Goal: Task Accomplishment & Management: Use online tool/utility

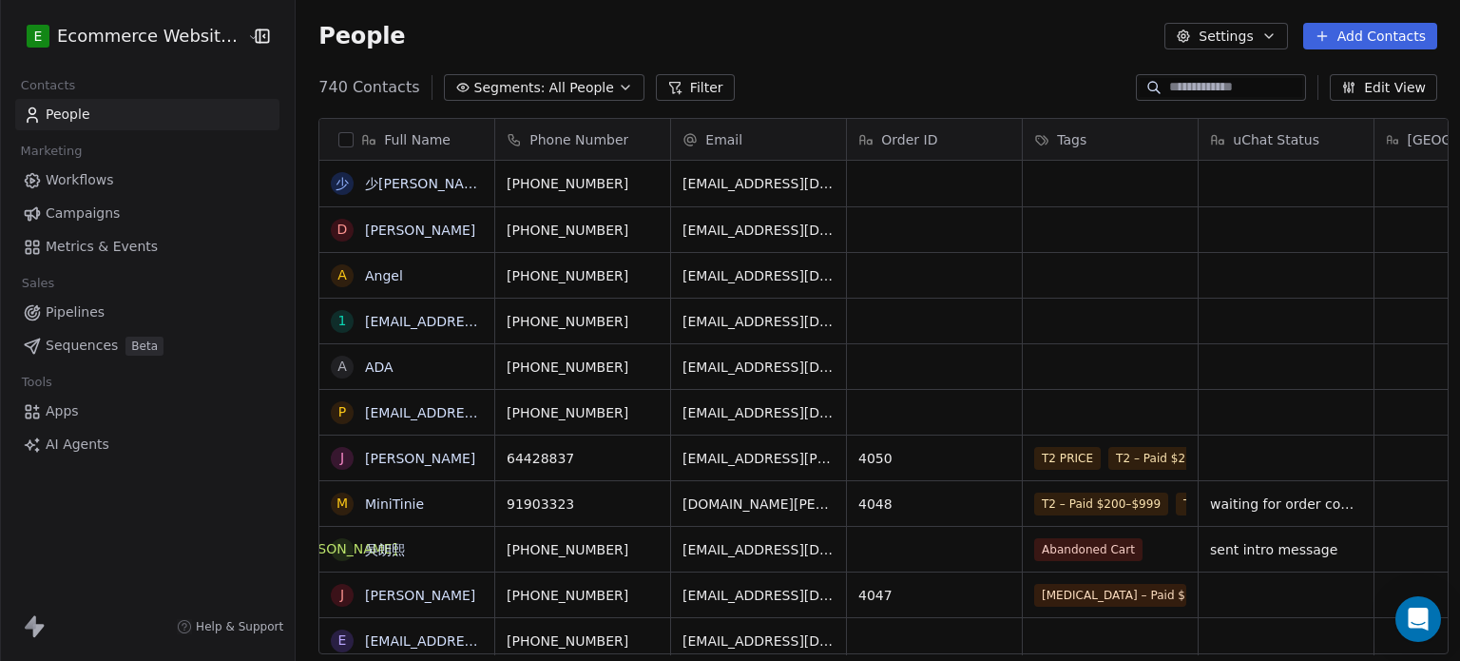
scroll to position [567, 1161]
click at [1177, 86] on input at bounding box center [1235, 87] width 133 height 19
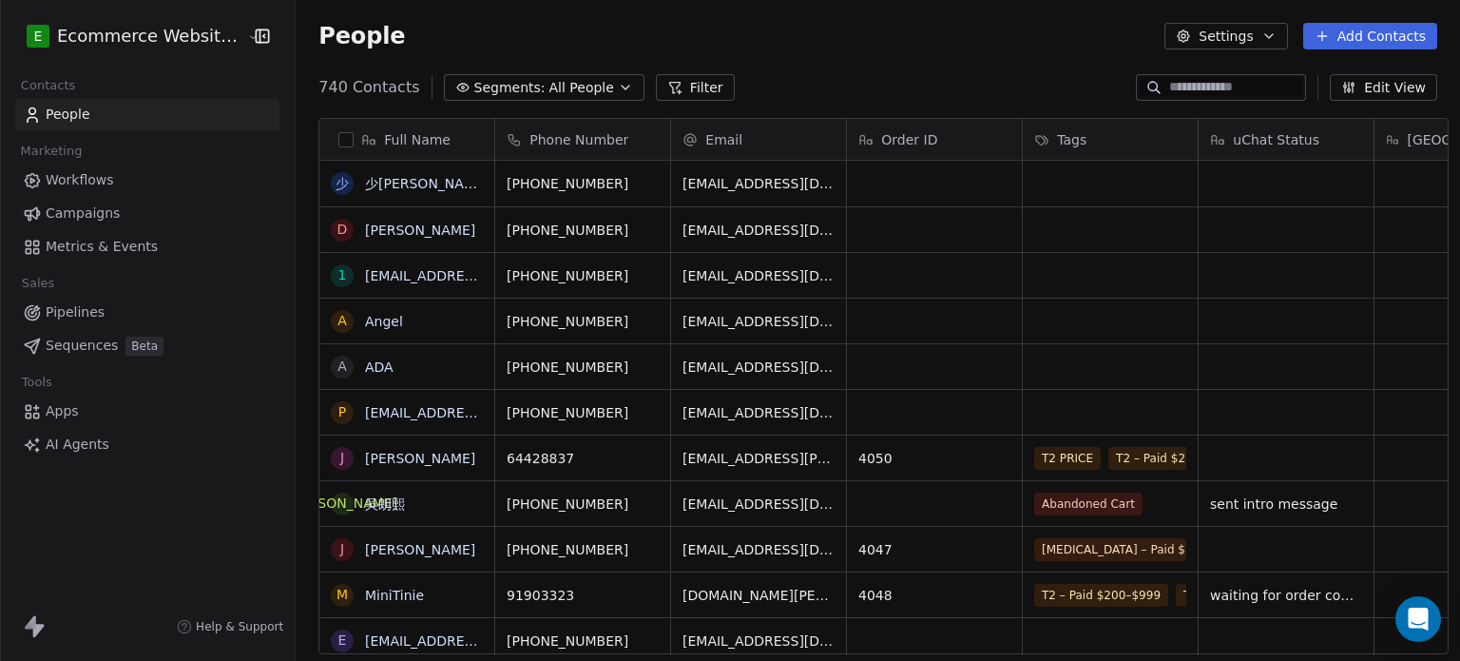
type input "*"
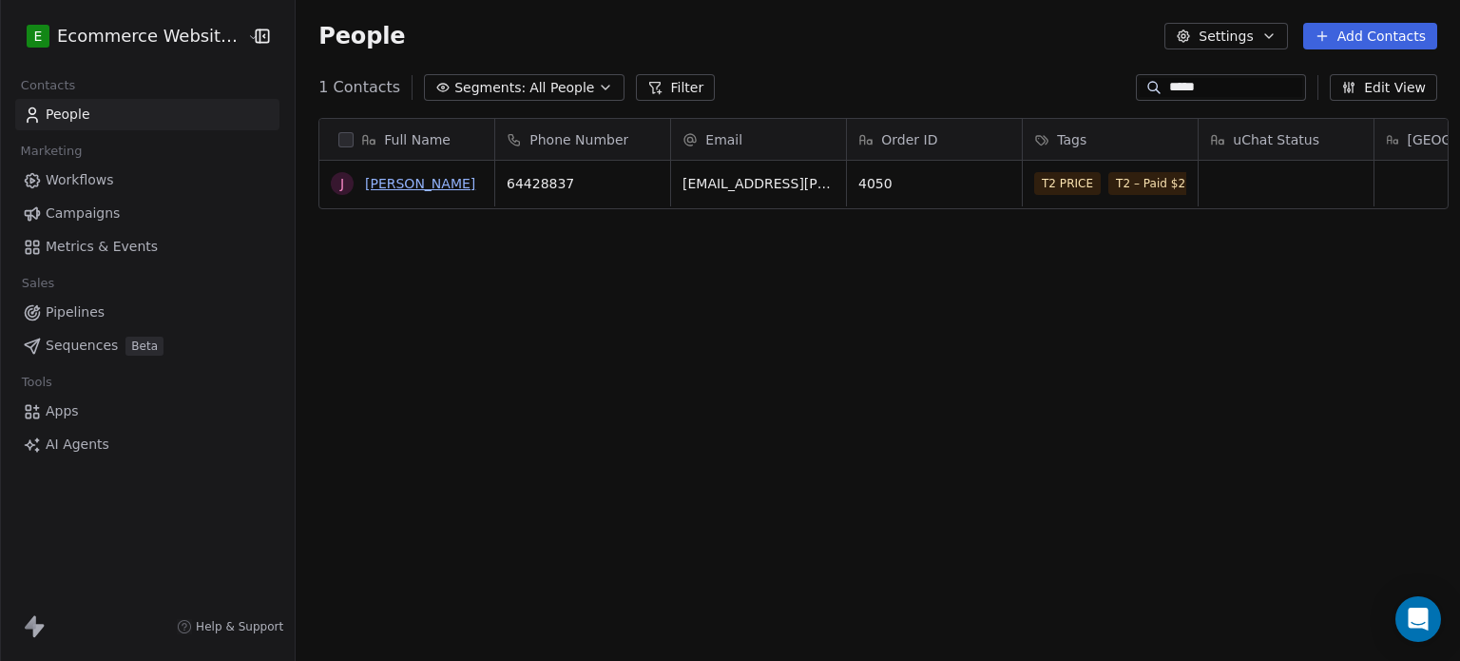
type input "*****"
click at [420, 183] on link "[PERSON_NAME]" at bounding box center [420, 183] width 110 height 15
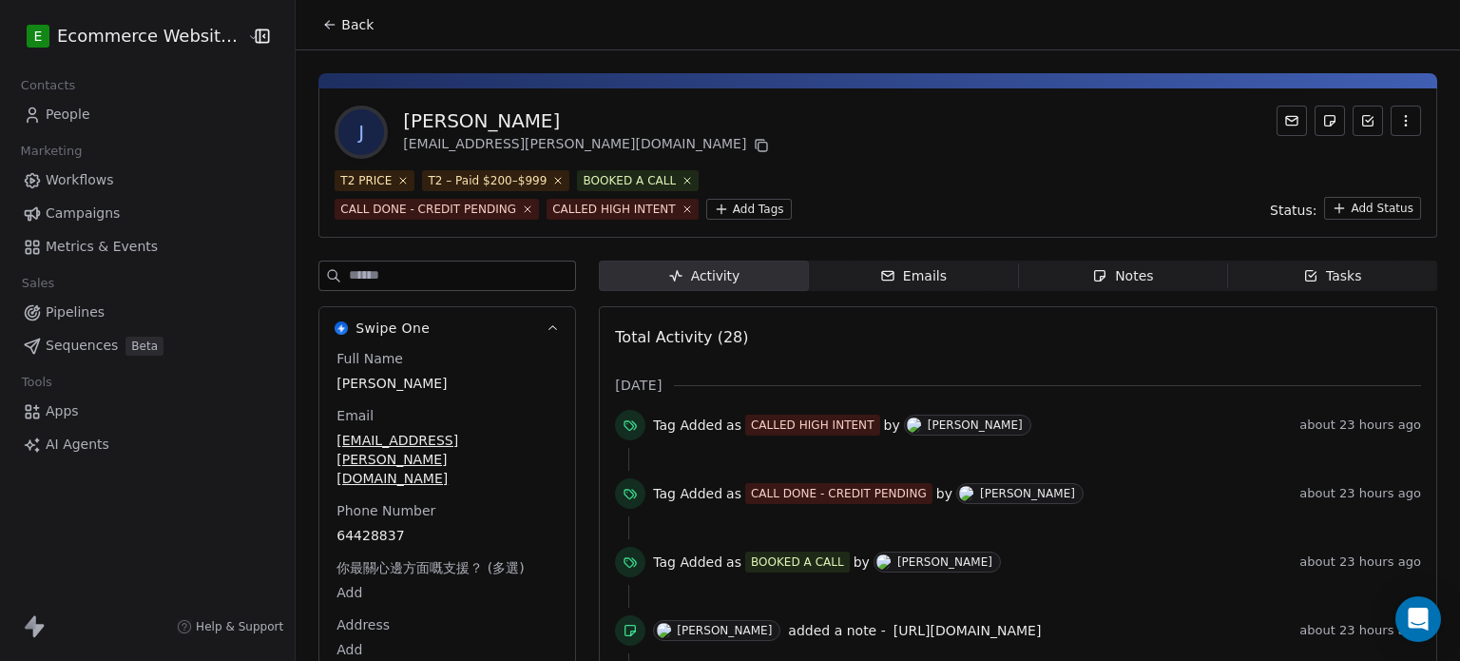
click at [1127, 260] on span "Notes Notes" at bounding box center [1122, 275] width 209 height 30
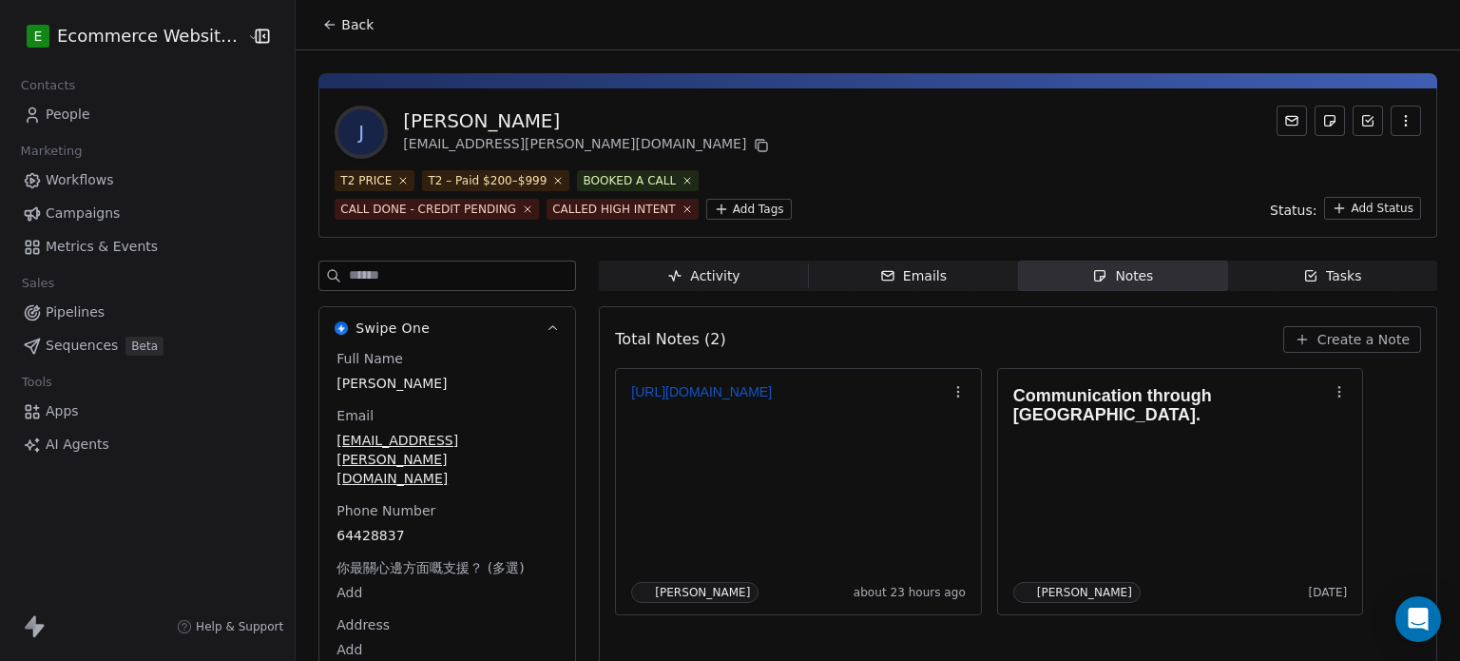
scroll to position [77, 0]
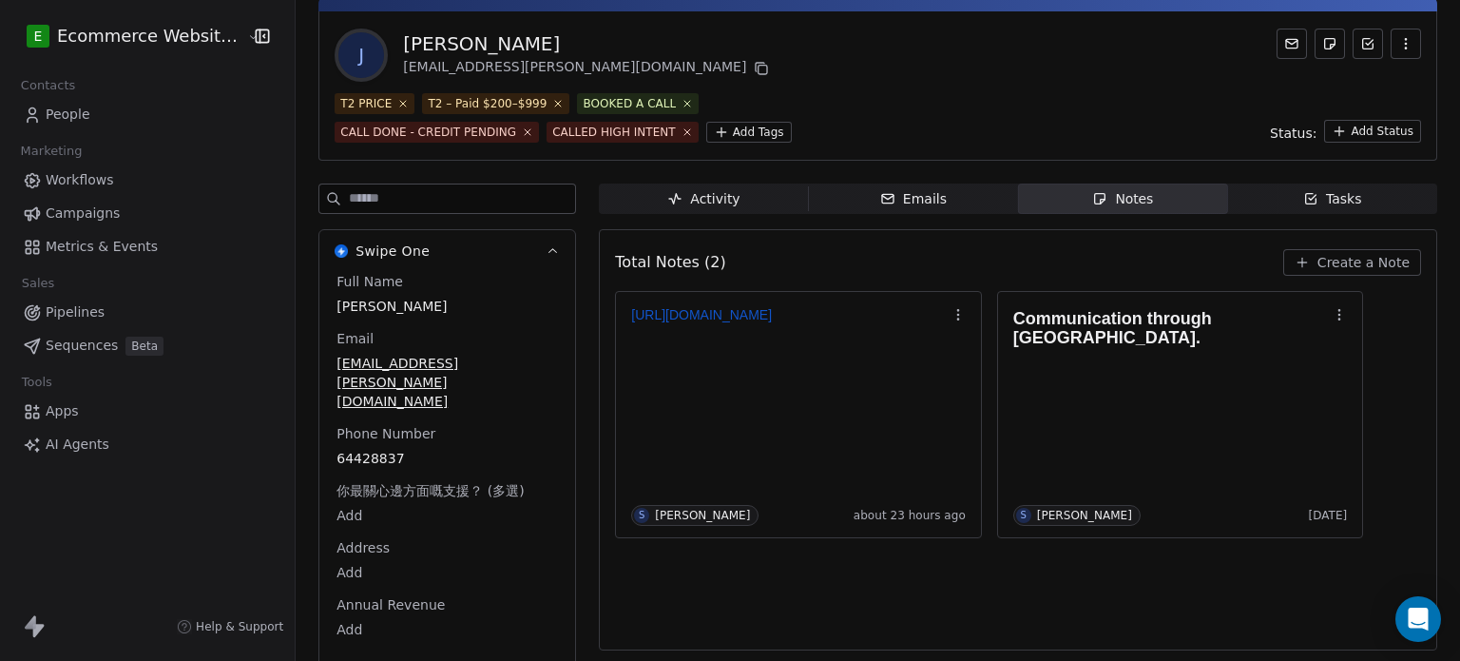
click at [1367, 258] on span "Create a Note" at bounding box center [1363, 262] width 92 height 19
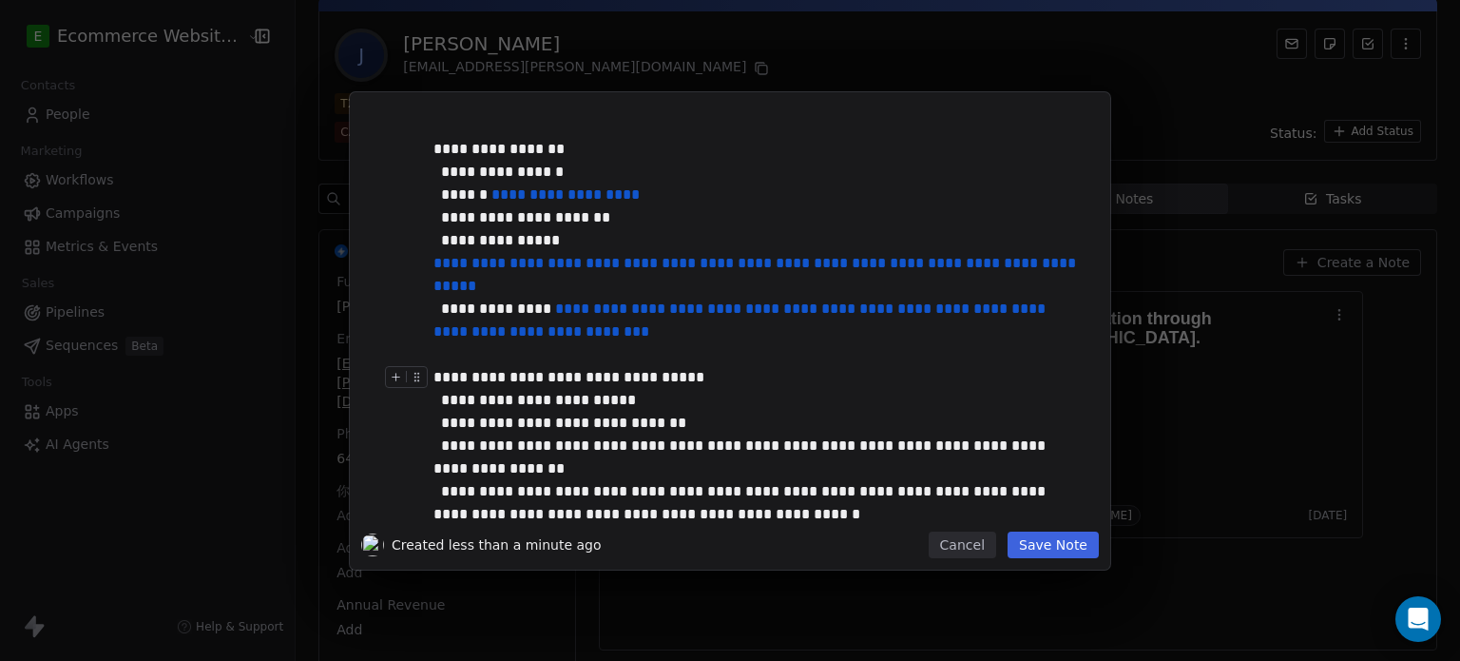
scroll to position [119, 0]
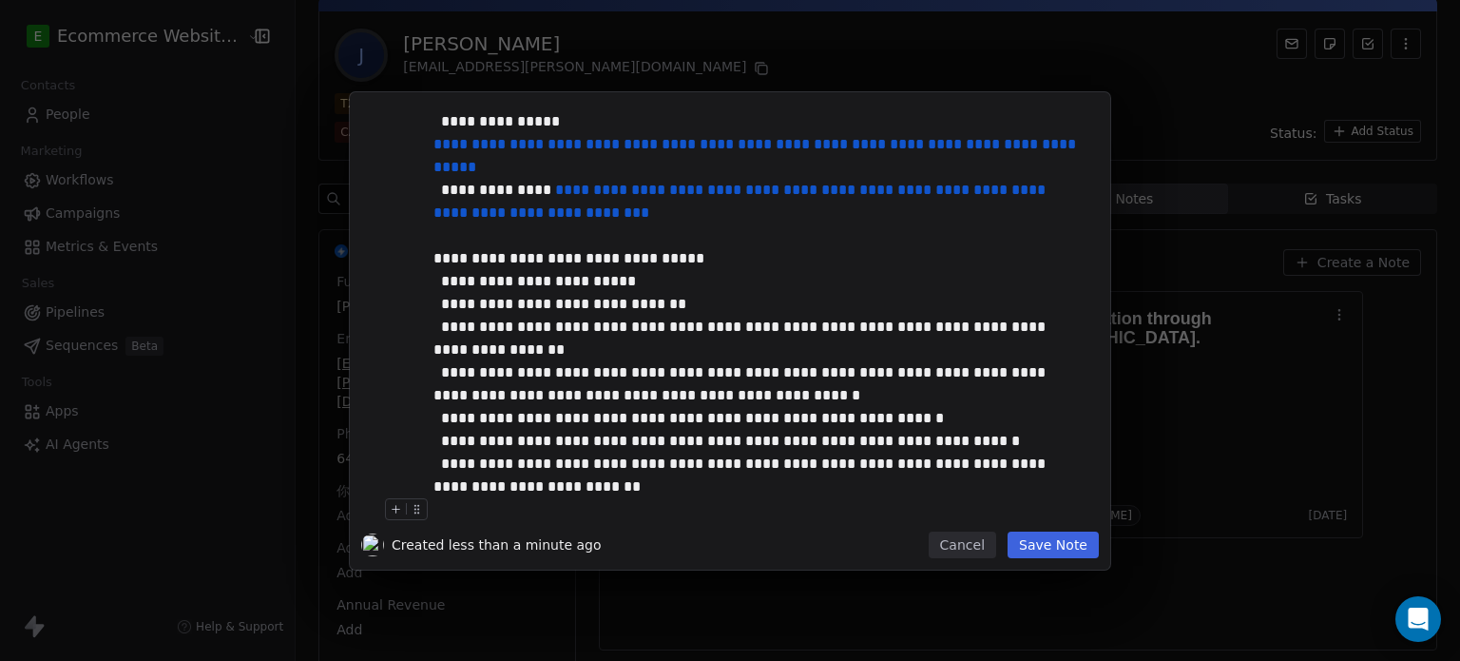
click at [1063, 531] on button "Save Note" at bounding box center [1053, 544] width 91 height 27
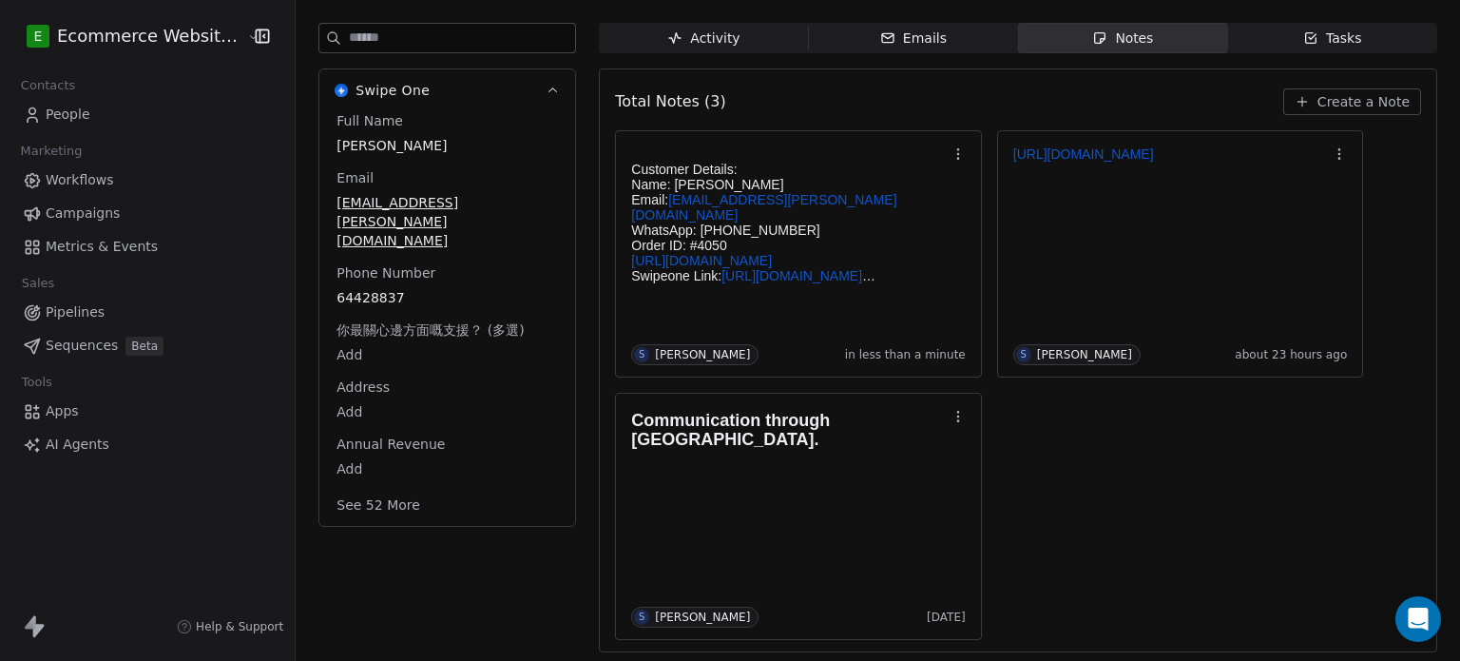
scroll to position [0, 0]
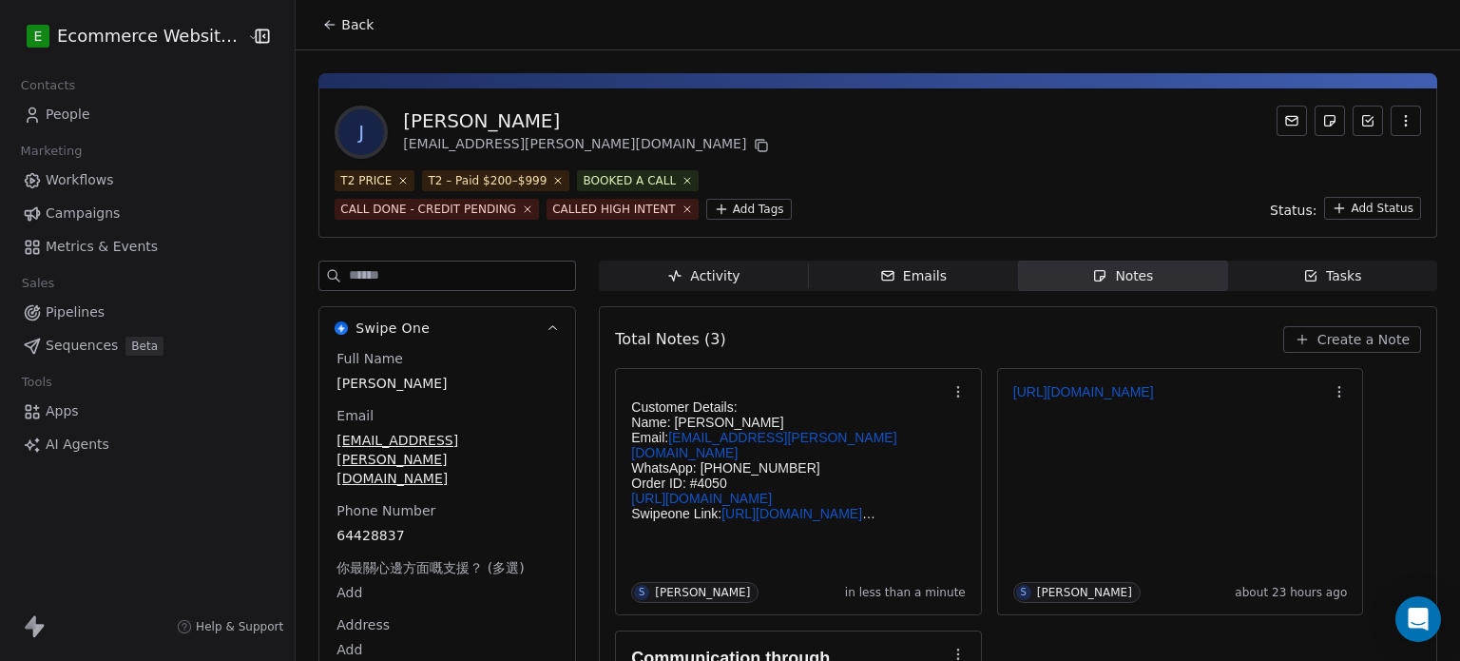
click at [322, 13] on button "Back" at bounding box center [348, 25] width 74 height 34
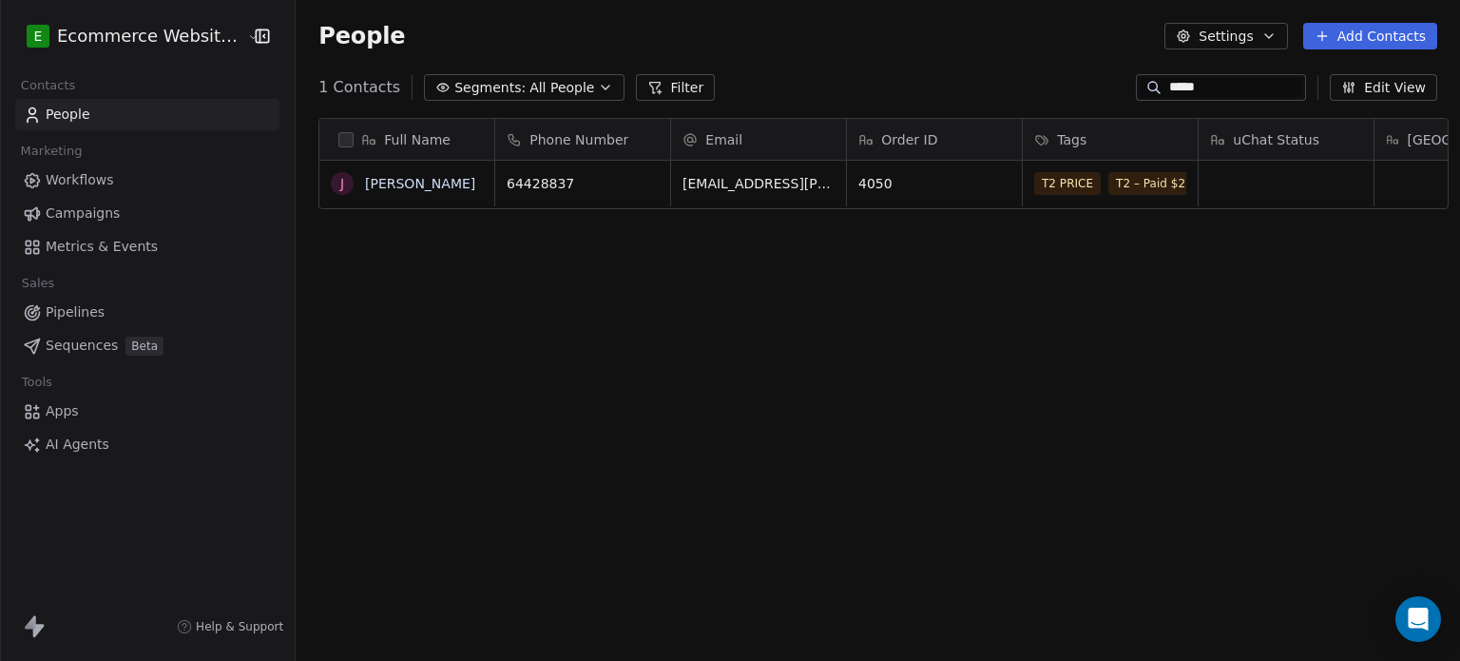
scroll to position [567, 1161]
drag, startPoint x: 1222, startPoint y: 95, endPoint x: 1126, endPoint y: 90, distance: 96.1
click at [1136, 90] on div "*****" at bounding box center [1221, 87] width 170 height 27
type input "*******"
click at [414, 183] on link "[PERSON_NAME]" at bounding box center [420, 183] width 110 height 15
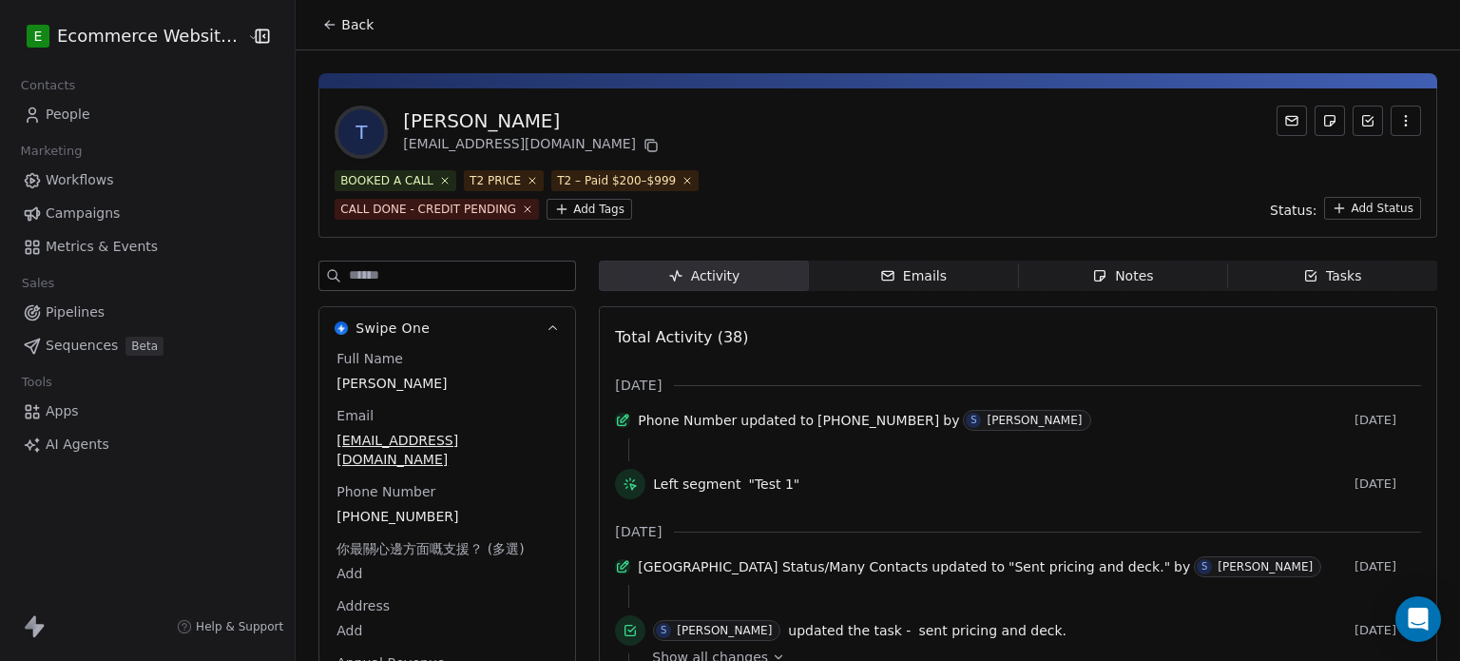
click at [1280, 278] on span "Tasks Tasks" at bounding box center [1332, 275] width 209 height 30
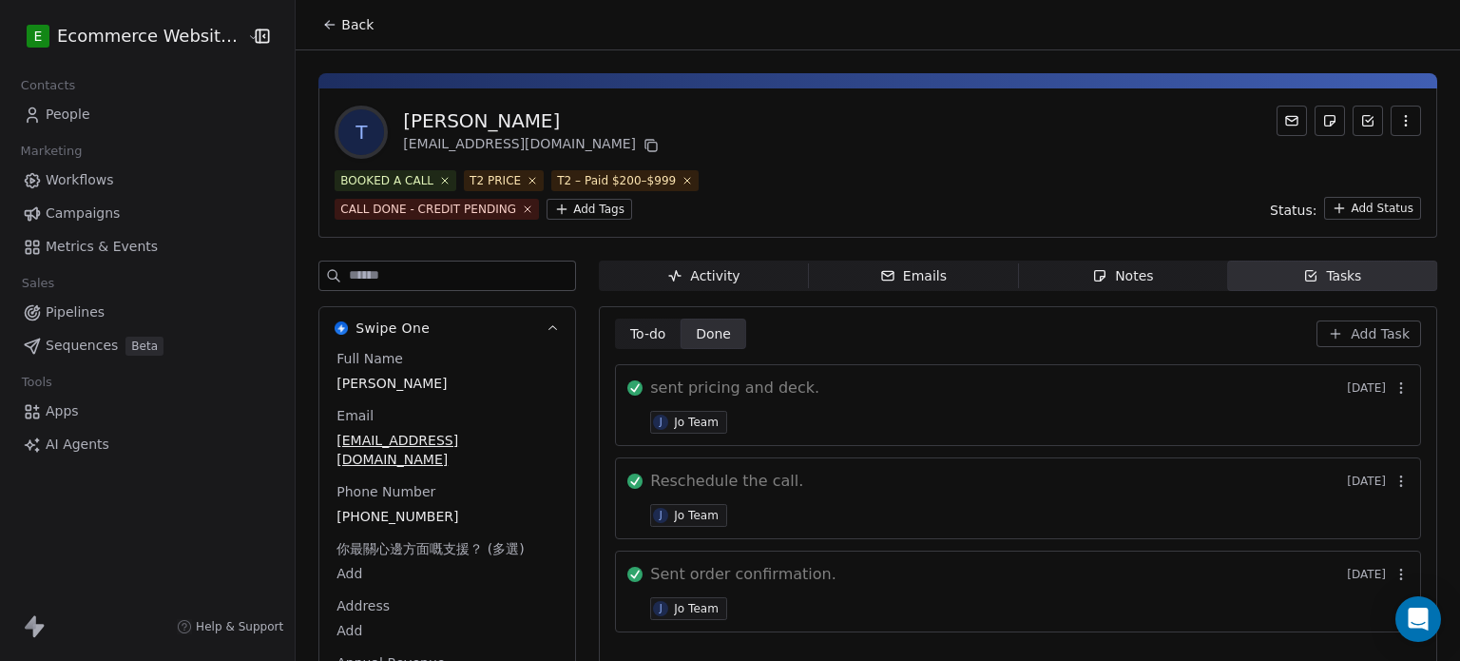
click at [1352, 334] on span "Add Task" at bounding box center [1380, 333] width 59 height 19
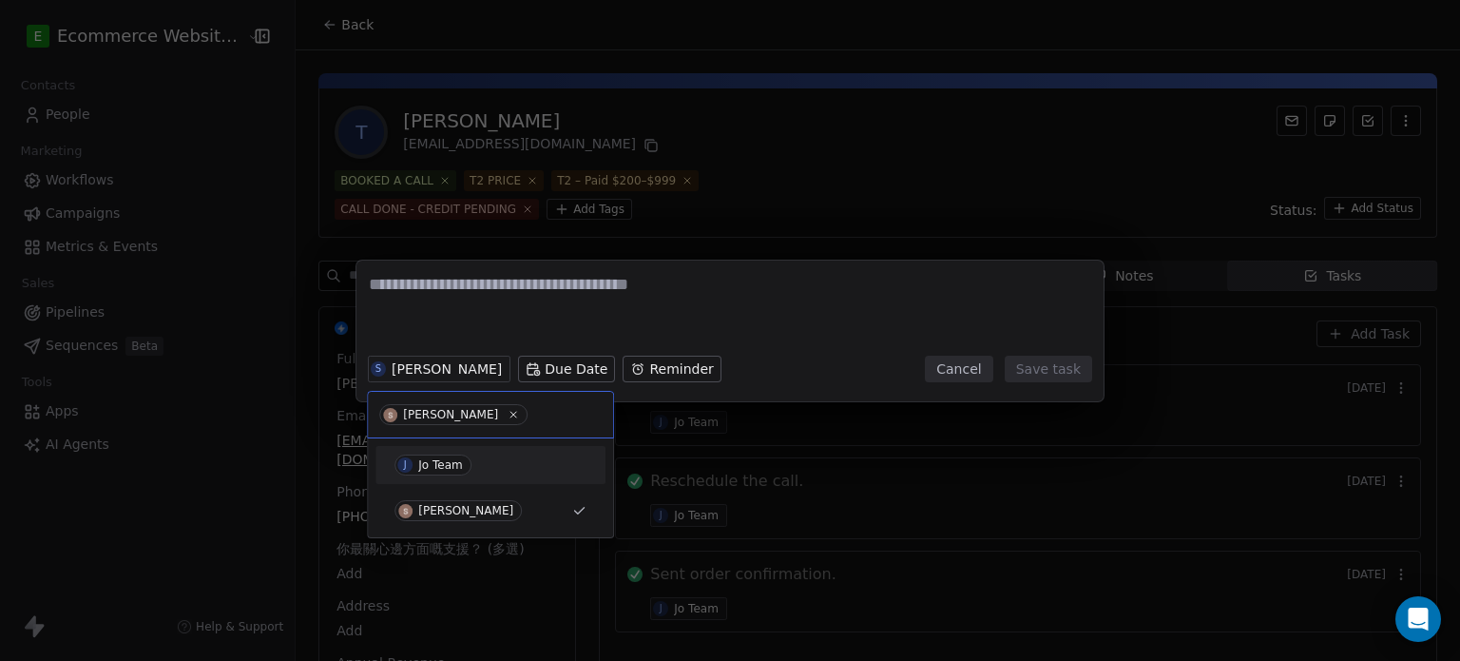
click at [452, 466] on div "Jo Team" at bounding box center [440, 464] width 45 height 13
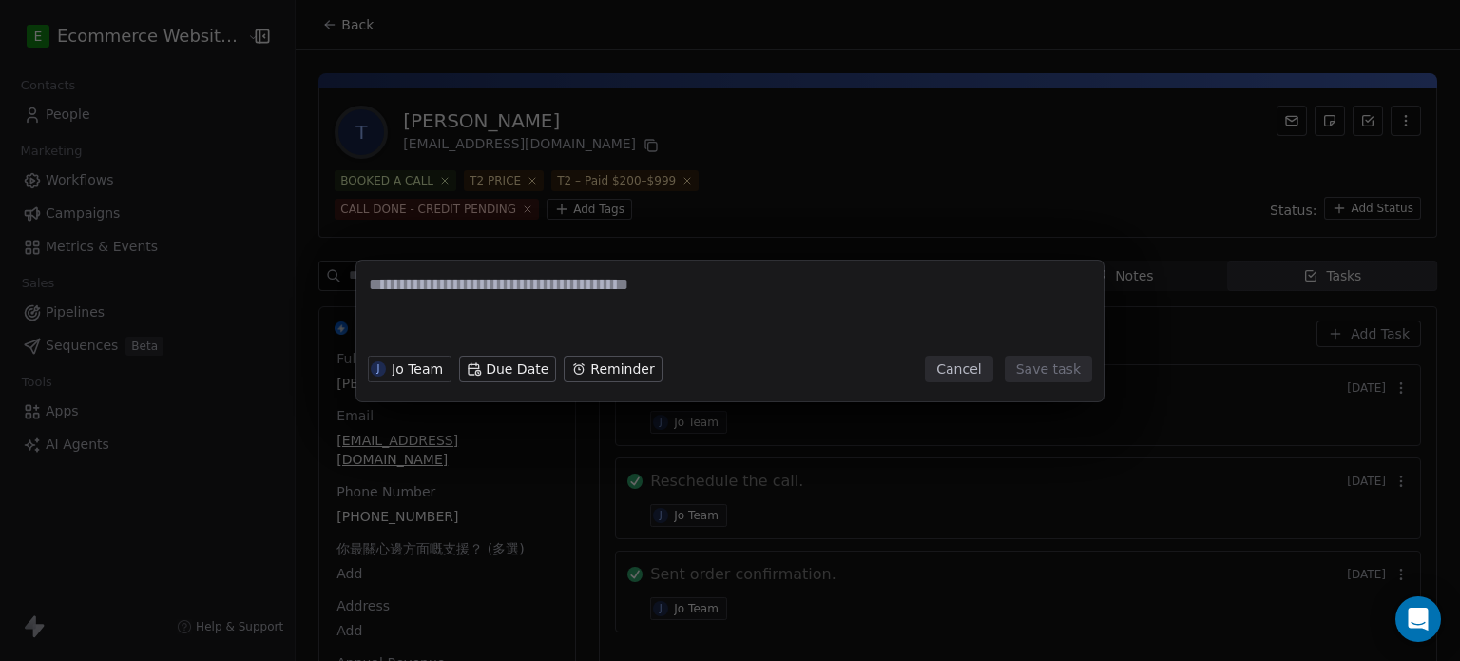
click at [469, 275] on textarea at bounding box center [730, 310] width 722 height 74
type textarea "**********"
